Goal: Task Accomplishment & Management: Use online tool/utility

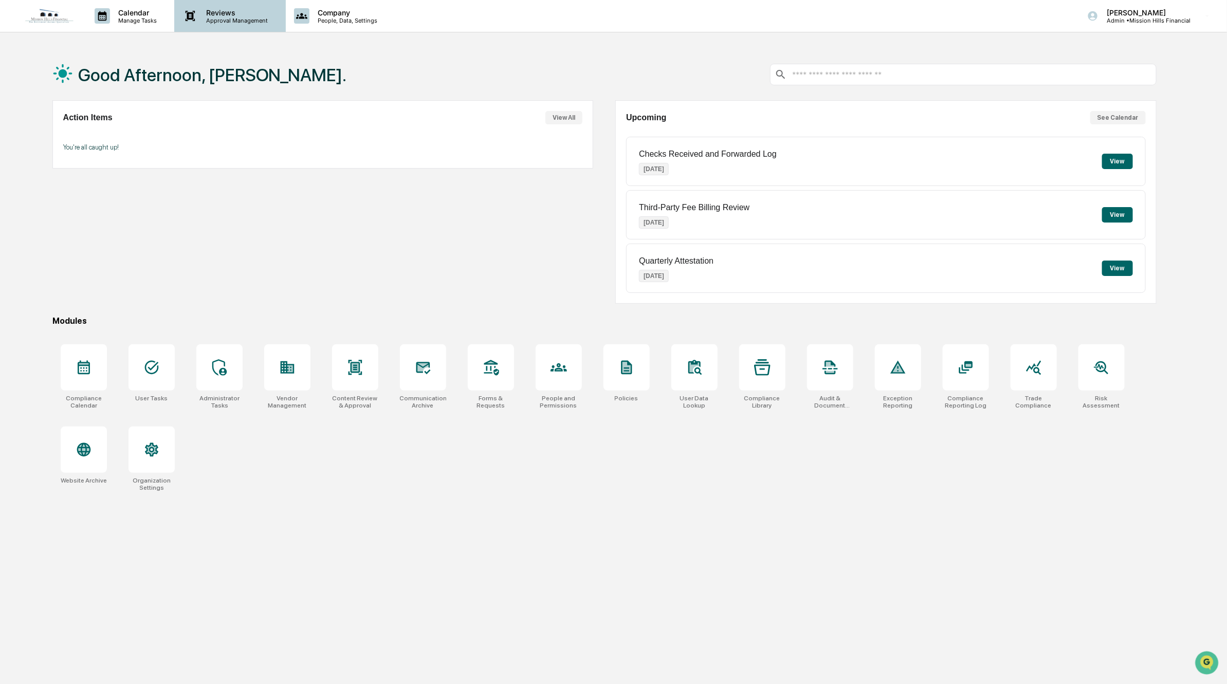
click at [213, 16] on p "Reviews" at bounding box center [235, 12] width 75 height 9
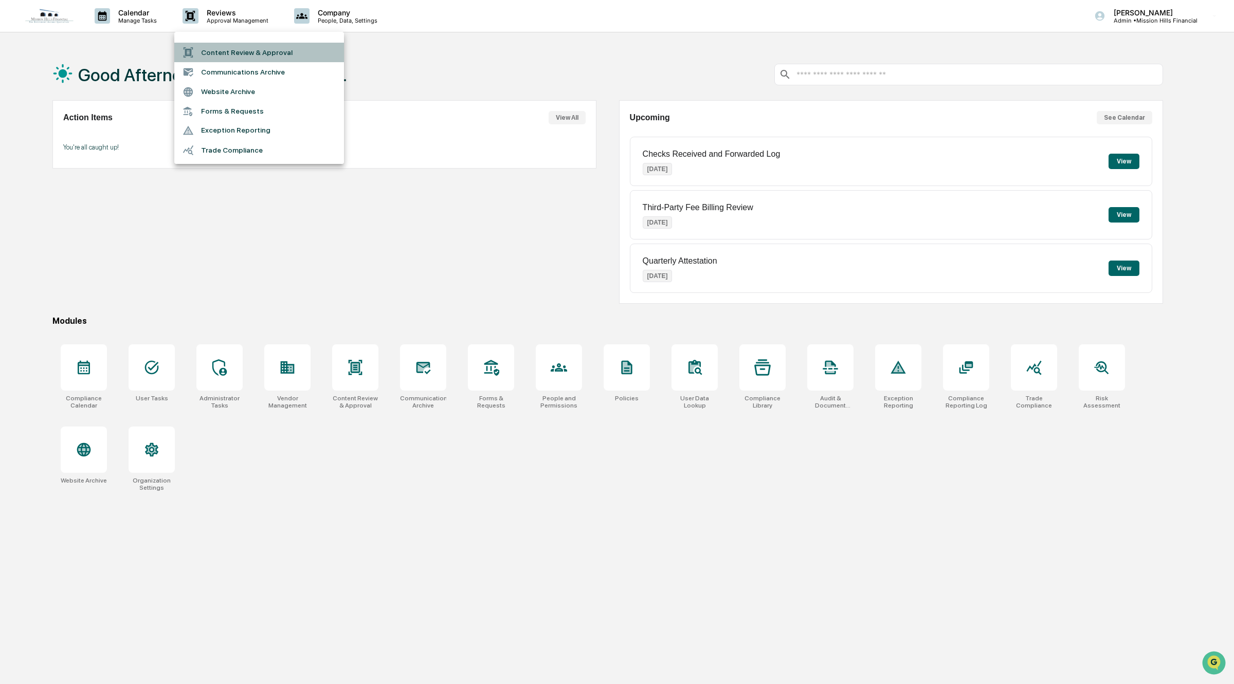
click at [268, 45] on li "Content Review & Approval" at bounding box center [259, 53] width 170 height 20
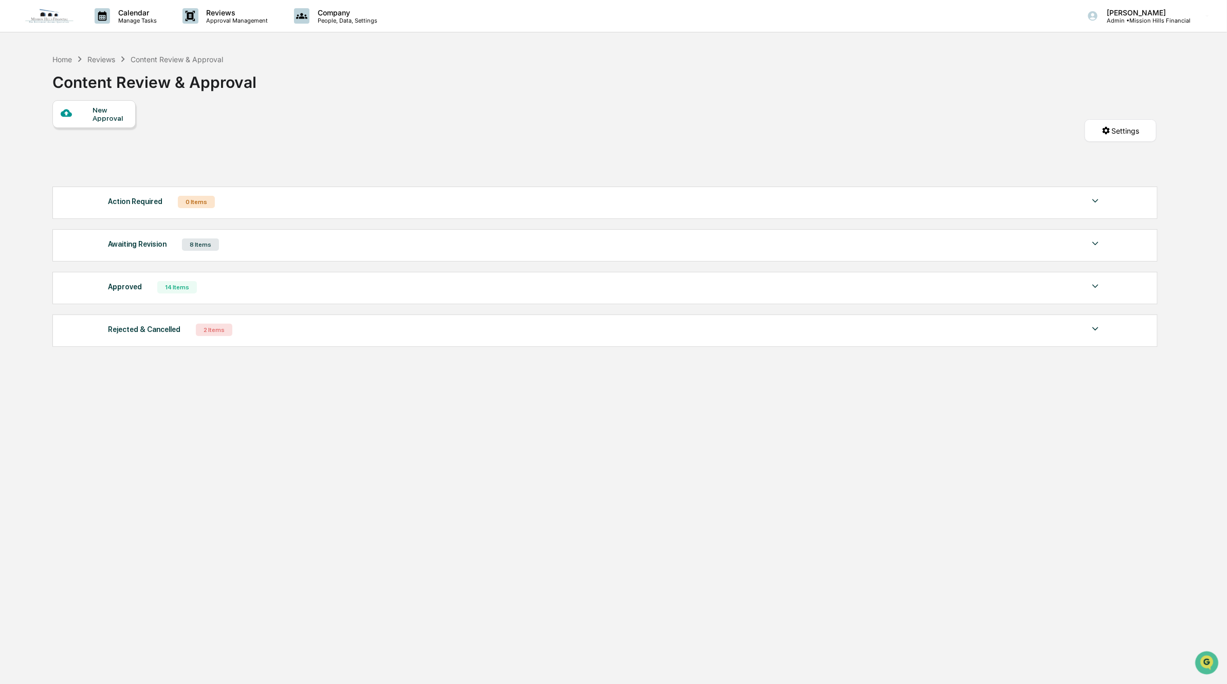
click at [237, 294] on div "Approved 14 Items" at bounding box center [605, 287] width 994 height 14
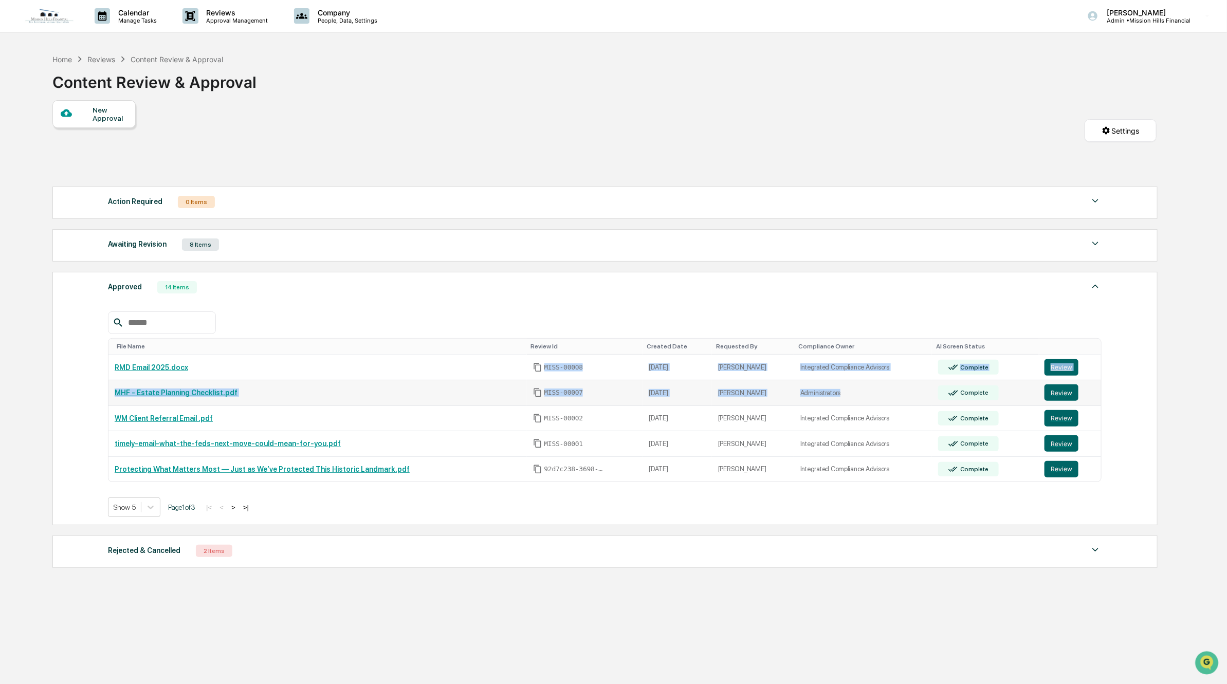
drag, startPoint x: 802, startPoint y: 391, endPoint x: 925, endPoint y: 393, distance: 122.4
click at [926, 394] on tbody "RMD Email 2025.docx MISS-00008 2025-09-25 Patricia Graham Integrated Compliance…" at bounding box center [604, 418] width 993 height 127
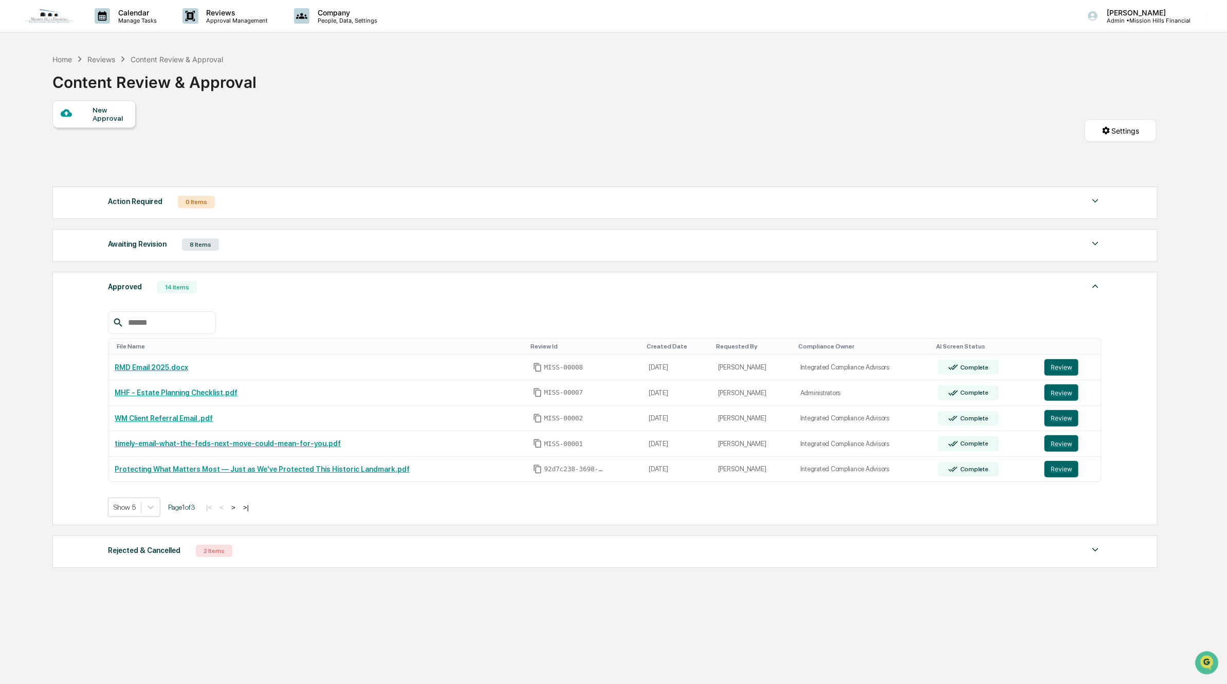
click at [791, 295] on div "Approved 14 Items" at bounding box center [605, 287] width 994 height 14
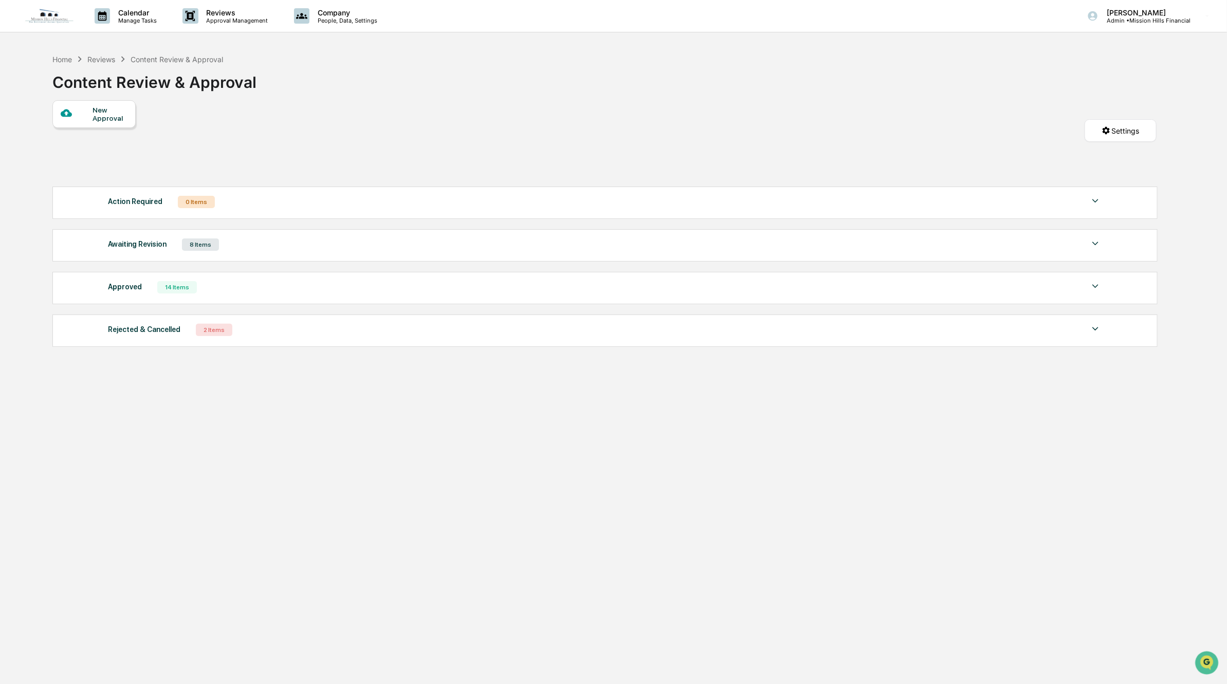
click at [669, 299] on div "Approved 14 Items File Name Review Id Created Date Requested By Compliance Owne…" at bounding box center [605, 288] width 1106 height 32
click at [1096, 291] on img at bounding box center [1096, 286] width 12 height 12
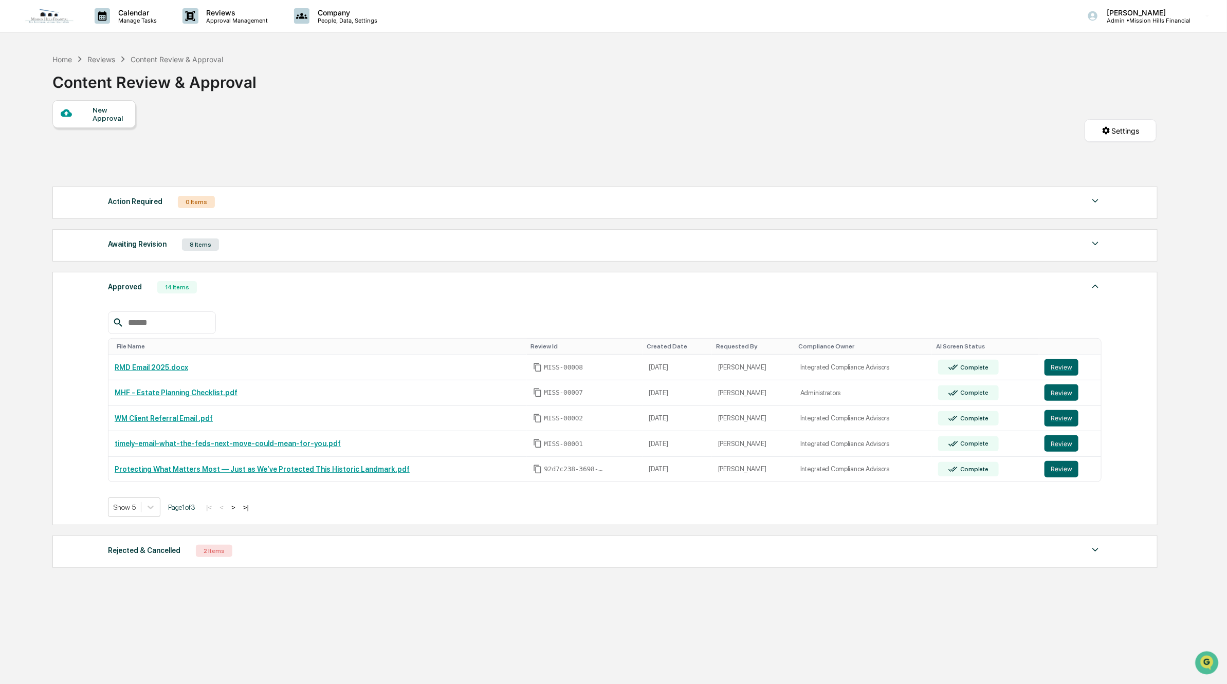
click at [283, 555] on div "Rejected & Cancelled 2 Items" at bounding box center [605, 551] width 994 height 14
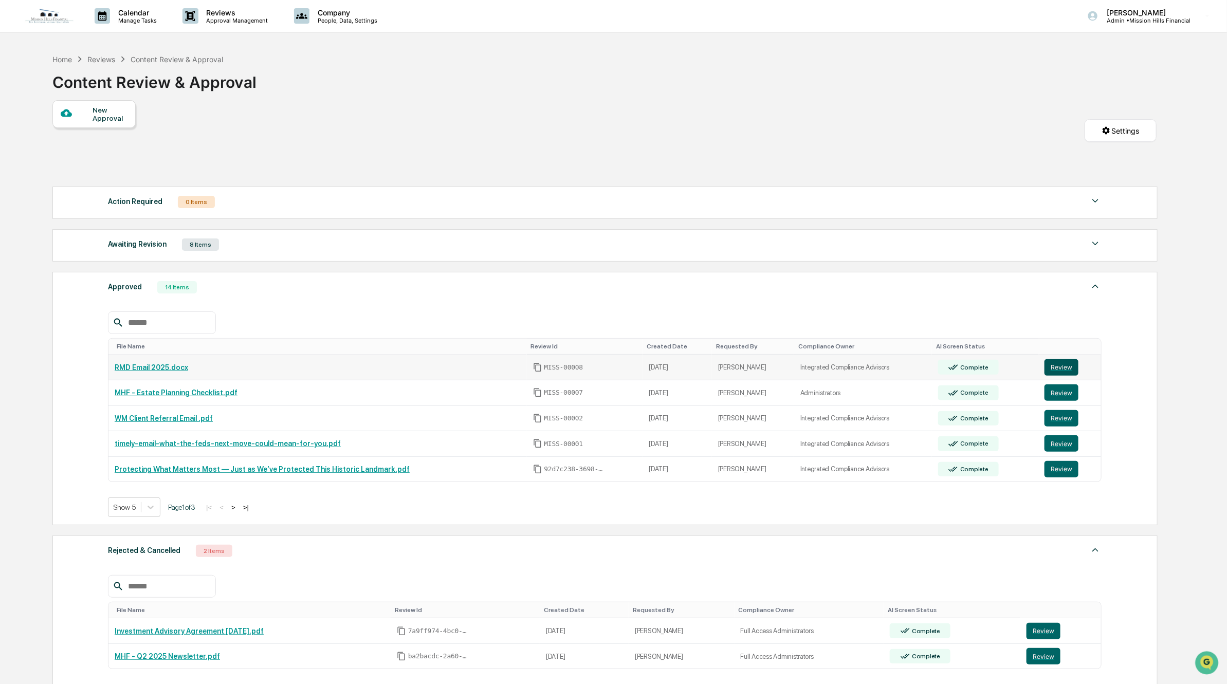
click at [1060, 371] on button "Review" at bounding box center [1062, 367] width 34 height 16
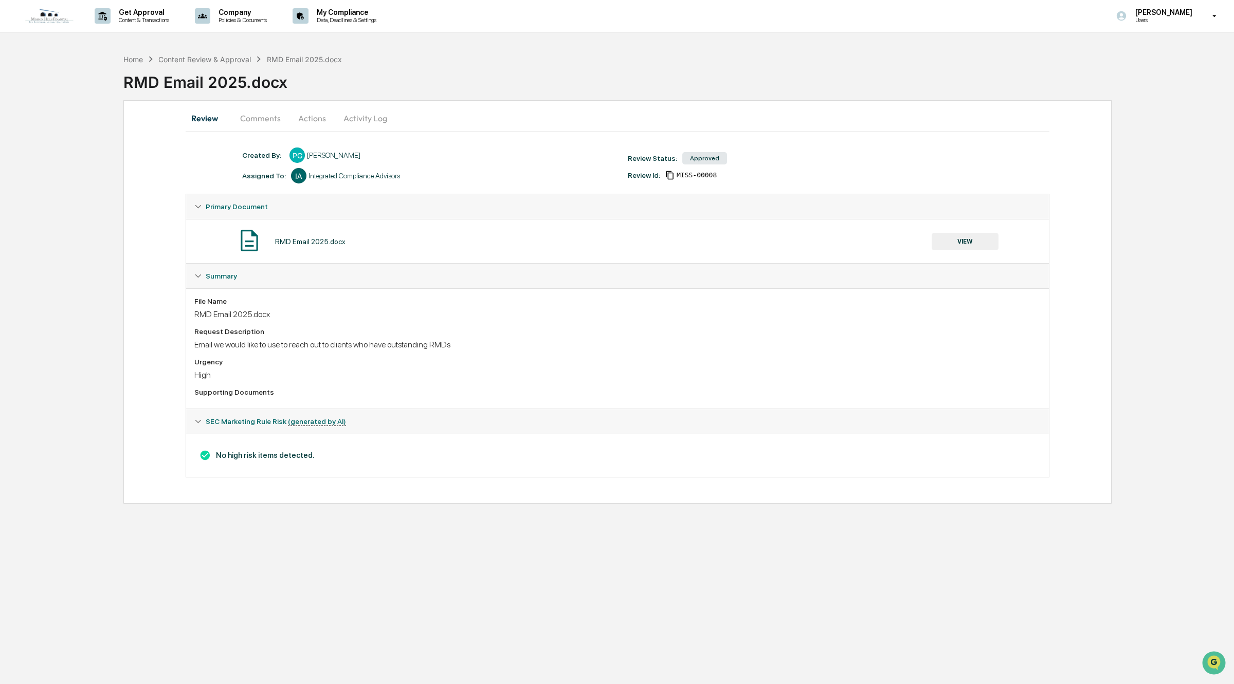
click at [945, 39] on div "Get Approval Content & Transactions Company Policies & Documents My Compliance …" at bounding box center [617, 342] width 1234 height 684
